Goal: Information Seeking & Learning: Check status

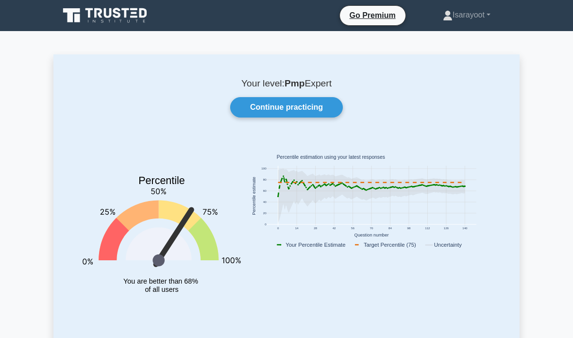
click at [485, 15] on link "Isarayoot" at bounding box center [467, 14] width 94 height 19
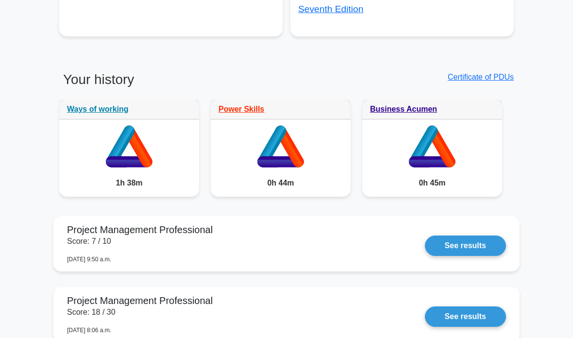
scroll to position [747, 0]
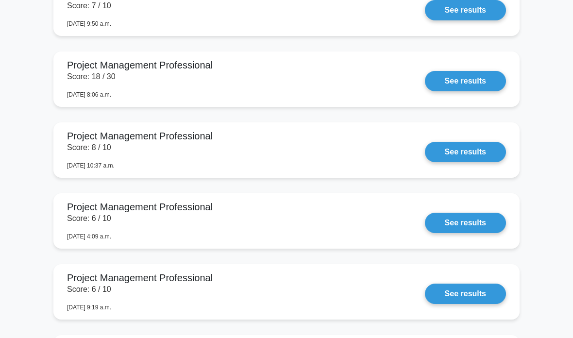
scroll to position [979, 0]
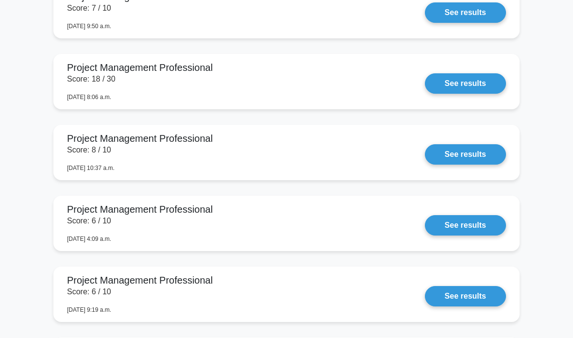
click at [425, 23] on link "See results" at bounding box center [465, 12] width 81 height 20
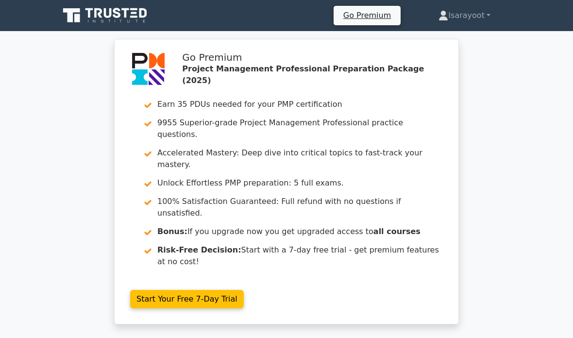
click at [471, 12] on link "Isarayoot" at bounding box center [464, 15] width 99 height 19
click at [448, 47] on link "Settings" at bounding box center [454, 54] width 77 height 16
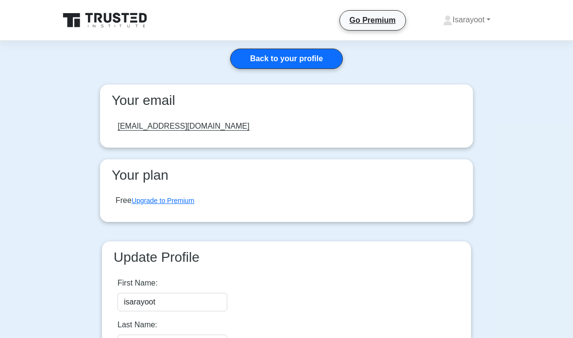
click at [319, 59] on link "Back to your profile" at bounding box center [286, 59] width 113 height 20
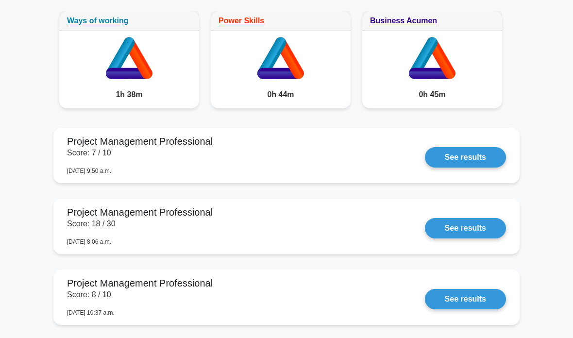
scroll to position [834, 0]
click at [494, 168] on link "See results" at bounding box center [465, 157] width 81 height 20
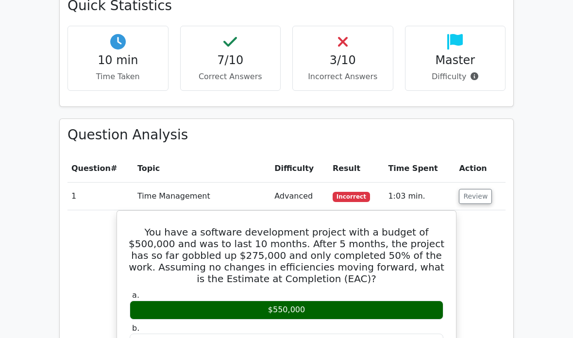
scroll to position [714, 0]
click at [390, 301] on div "$550,000" at bounding box center [287, 310] width 314 height 19
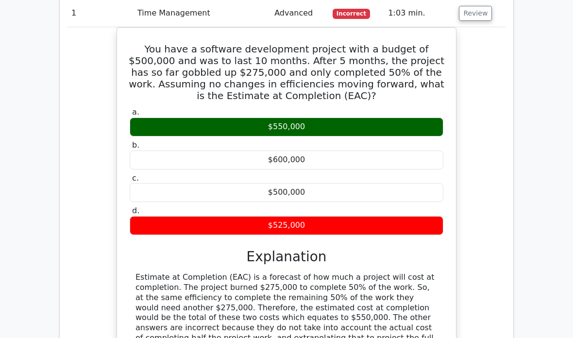
scroll to position [899, 0]
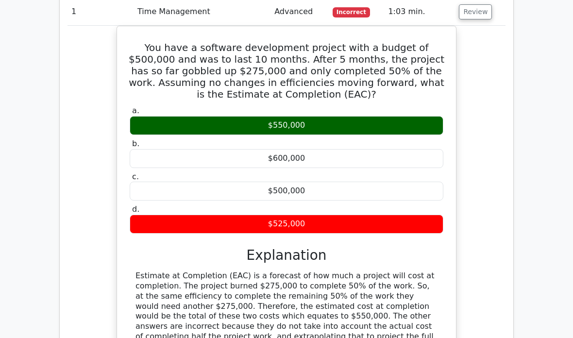
click at [398, 215] on div "$525,000" at bounding box center [287, 224] width 314 height 19
click at [397, 215] on div "$525,000" at bounding box center [287, 224] width 314 height 19
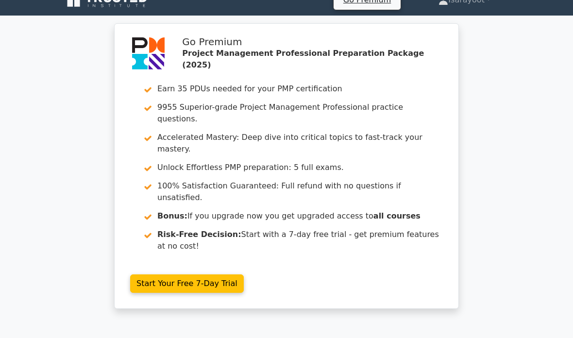
scroll to position [0, 0]
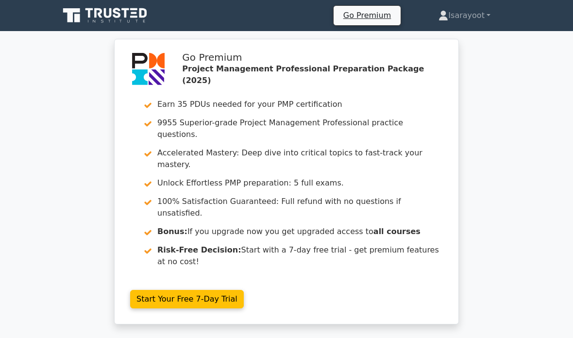
click at [114, 7] on icon at bounding box center [105, 15] width 93 height 18
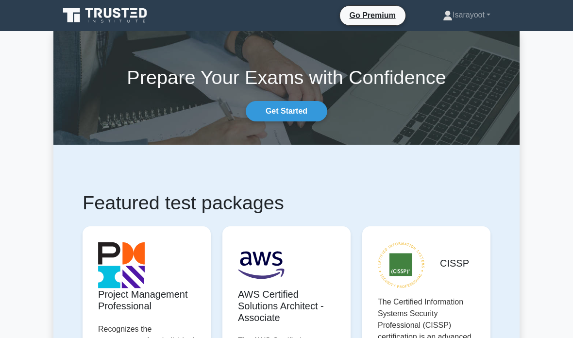
click at [482, 13] on link "Isarayoot" at bounding box center [467, 14] width 94 height 19
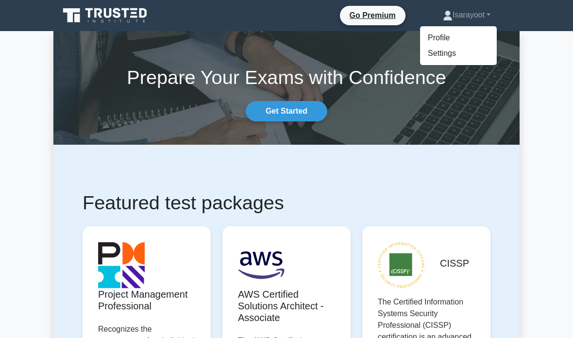
click at [486, 15] on link "Isarayoot" at bounding box center [467, 14] width 94 height 19
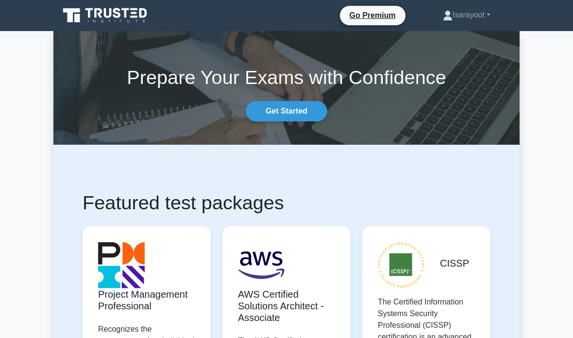
click at [364, 15] on link "Go Premium" at bounding box center [373, 15] width 58 height 12
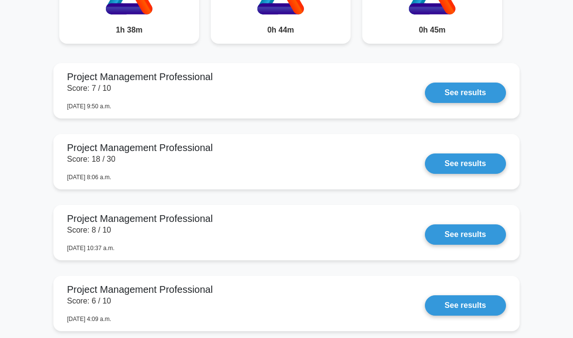
scroll to position [899, 0]
